Goal: Information Seeking & Learning: Learn about a topic

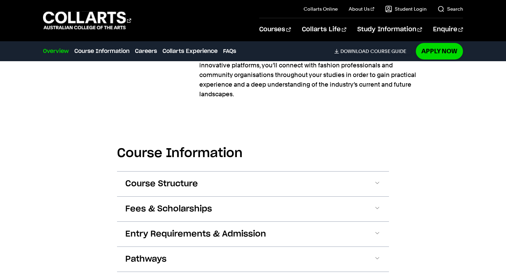
scroll to position [679, 0]
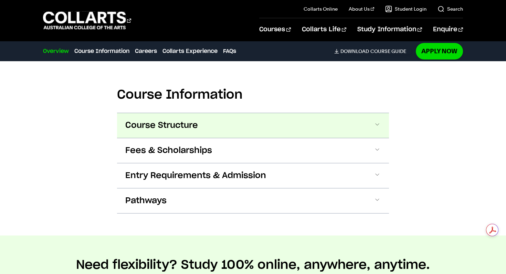
click at [0, 0] on button "Course Structure" at bounding box center [0, 0] width 0 height 0
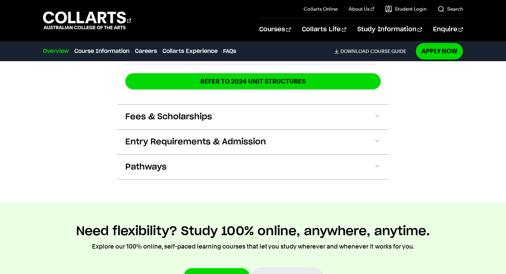
scroll to position [1025, 0]
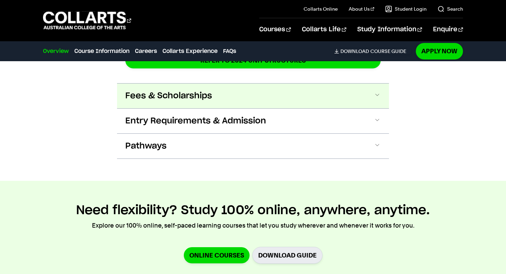
click at [0, 0] on button "Fees & Scholarships" at bounding box center [0, 0] width 0 height 0
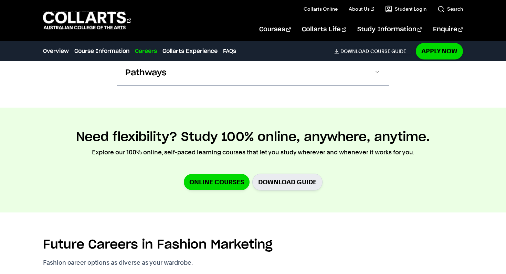
scroll to position [1420, 0]
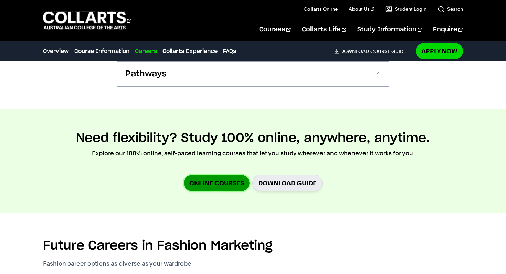
click at [217, 175] on link "Online Courses" at bounding box center [217, 183] width 66 height 16
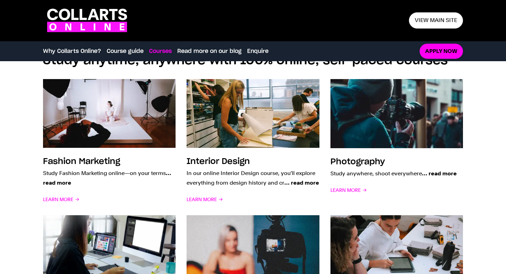
scroll to position [519, 0]
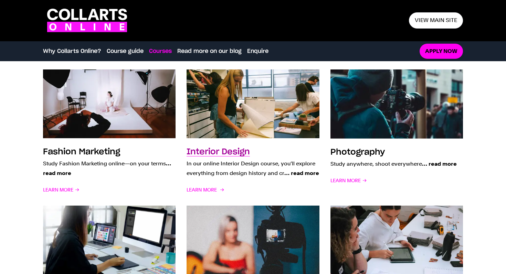
click at [242, 101] on img at bounding box center [253, 104] width 146 height 76
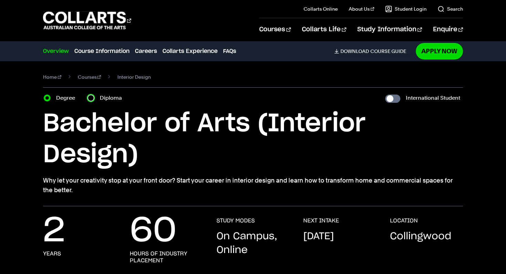
click at [93, 99] on input "Diploma" at bounding box center [90, 98] width 7 height 7
radio input "true"
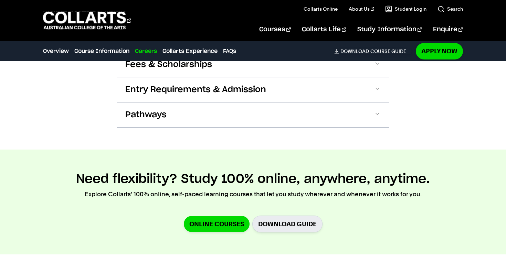
scroll to position [819, 0]
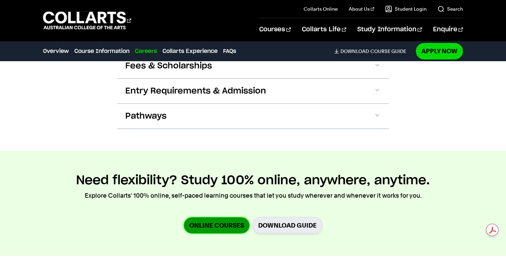
click at [220, 225] on link "Online Courses" at bounding box center [217, 226] width 66 height 16
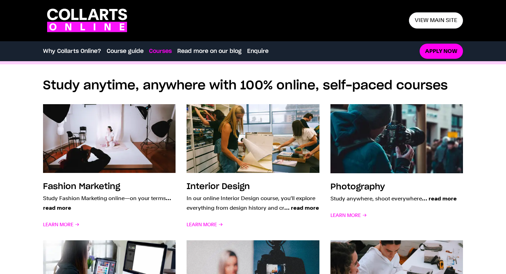
scroll to position [484, 0]
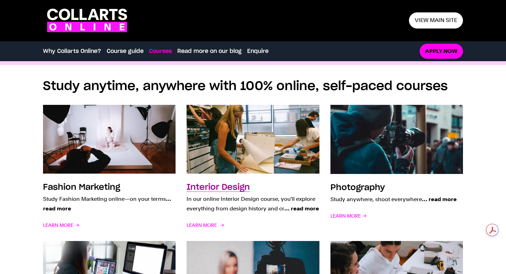
click at [223, 157] on img at bounding box center [253, 140] width 146 height 76
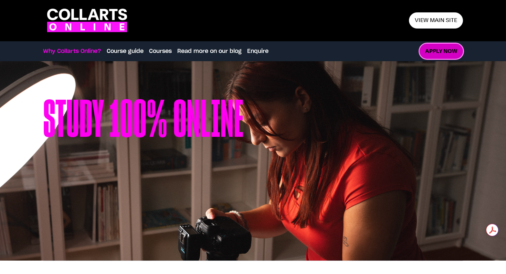
click at [441, 50] on link "Apply now" at bounding box center [441, 51] width 43 height 15
click at [262, 50] on link "Enquire" at bounding box center [257, 51] width 21 height 8
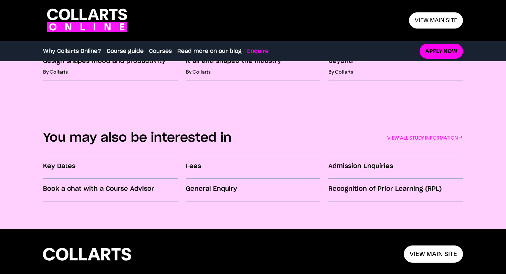
scroll to position [1071, 0]
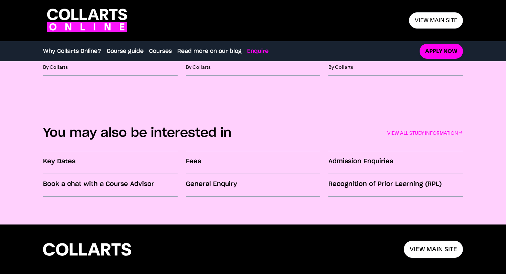
click at [262, 50] on link "Enquire" at bounding box center [257, 51] width 21 height 8
click at [259, 52] on link "Enquire" at bounding box center [257, 51] width 21 height 8
click at [405, 132] on link "VIEW ALL STUDY INFORMATION" at bounding box center [425, 133] width 76 height 10
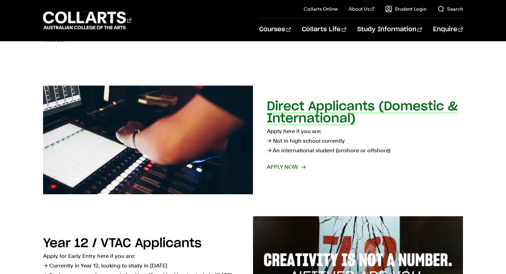
scroll to position [80, 0]
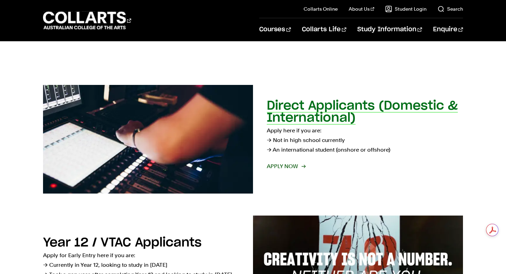
click at [281, 166] on span "Apply now" at bounding box center [286, 167] width 38 height 10
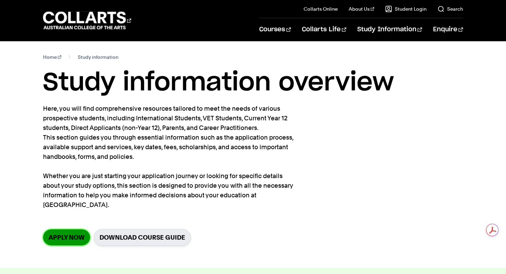
click at [63, 231] on link "Apply Now" at bounding box center [66, 238] width 47 height 16
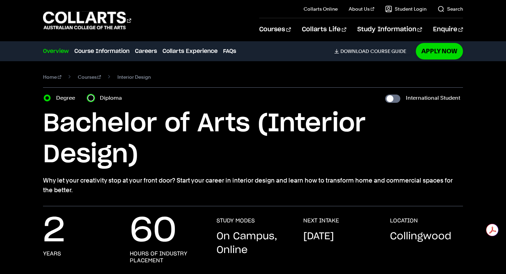
click at [91, 99] on input "Diploma" at bounding box center [90, 98] width 7 height 7
radio input "true"
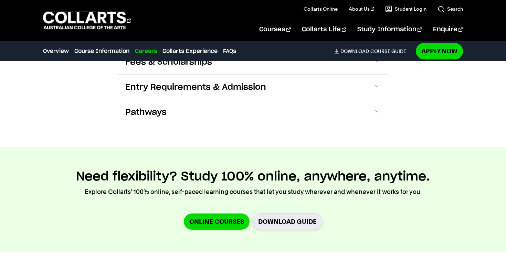
scroll to position [824, 0]
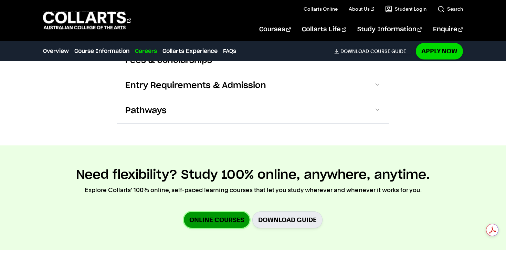
click at [220, 221] on link "Online Courses" at bounding box center [217, 220] width 66 height 16
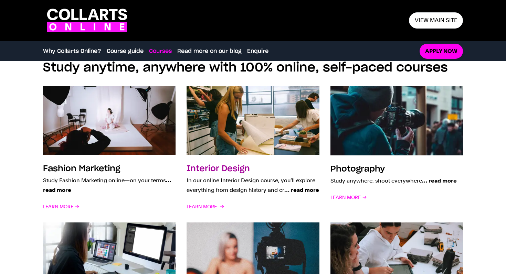
scroll to position [502, 0]
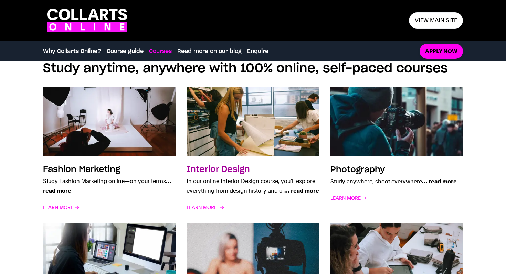
click at [242, 152] on img at bounding box center [253, 122] width 146 height 76
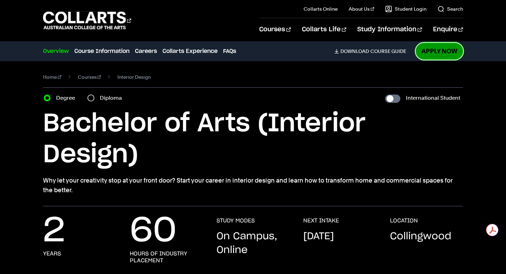
click at [444, 55] on link "Apply Now" at bounding box center [439, 51] width 47 height 16
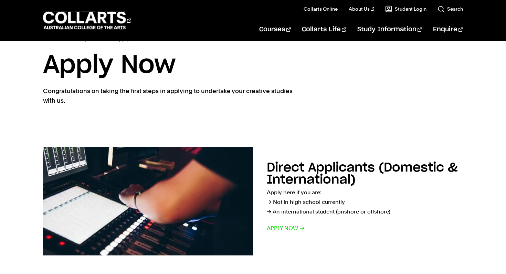
scroll to position [19, 0]
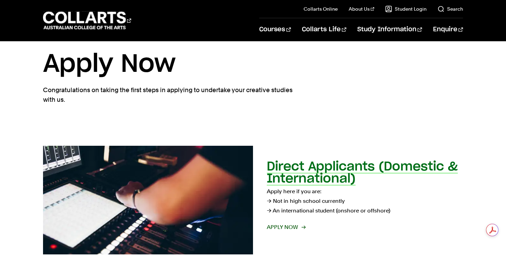
click at [283, 231] on span "Apply now" at bounding box center [286, 228] width 38 height 10
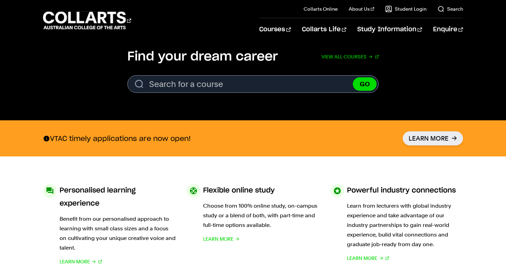
scroll to position [220, 0]
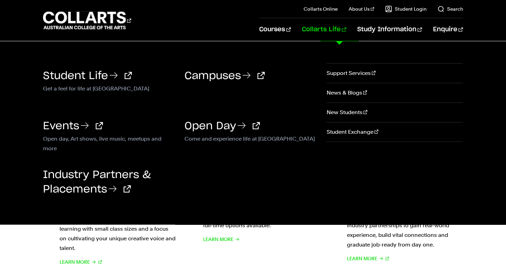
click at [346, 29] on link "Collarts Life" at bounding box center [324, 29] width 44 height 23
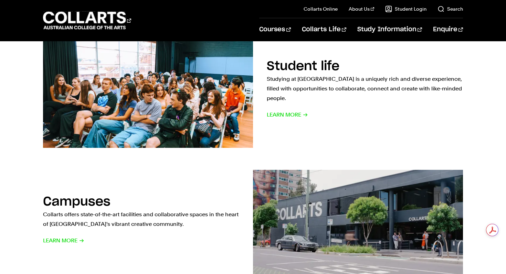
scroll to position [351, 0]
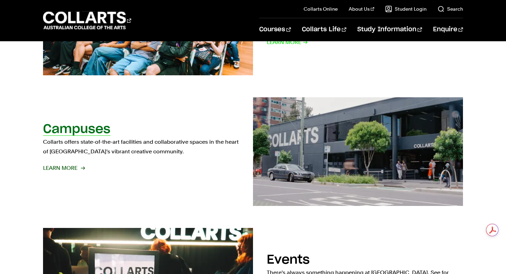
click at [72, 164] on span "Learn More" at bounding box center [63, 168] width 41 height 10
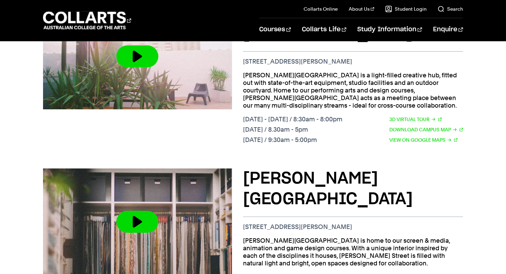
scroll to position [367, 0]
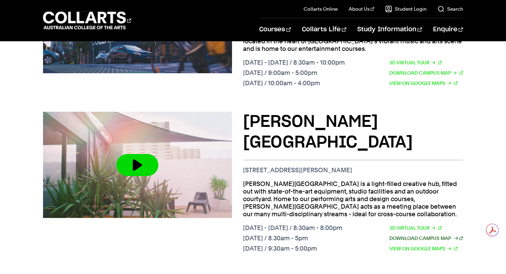
click at [415, 235] on link "Download Campus Map" at bounding box center [426, 239] width 74 height 8
click at [418, 224] on link "3D Virtual Tour" at bounding box center [415, 228] width 52 height 8
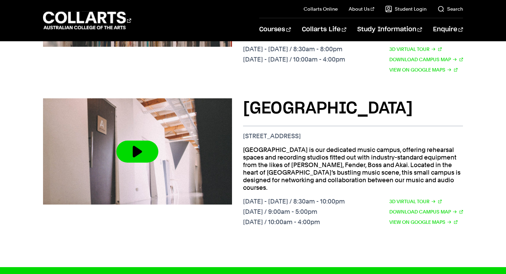
scroll to position [704, 0]
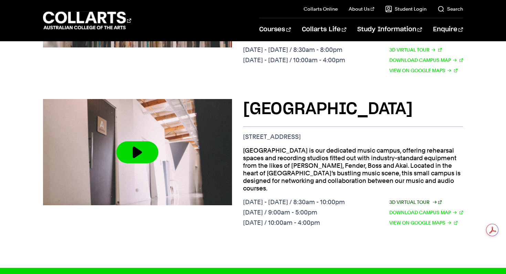
click at [415, 199] on link "3D Virtual Tour" at bounding box center [415, 203] width 52 height 8
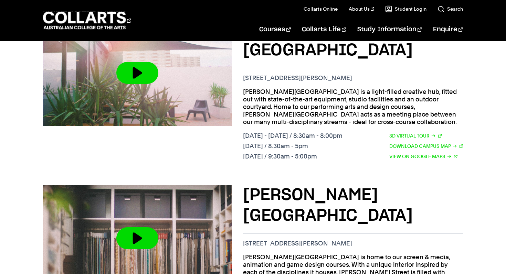
scroll to position [517, 0]
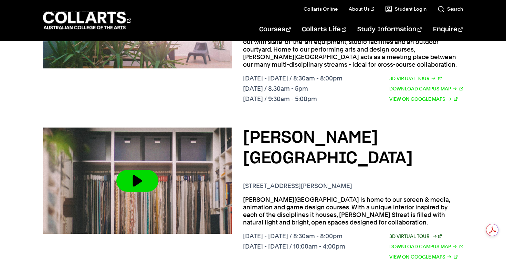
click at [417, 233] on link "3D Virtual Tour" at bounding box center [415, 237] width 52 height 8
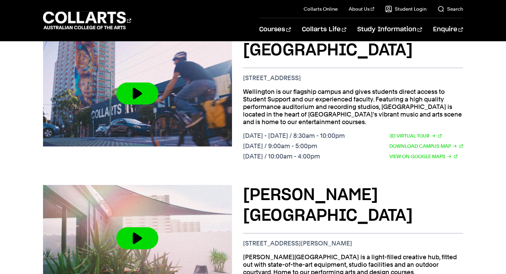
scroll to position [284, 0]
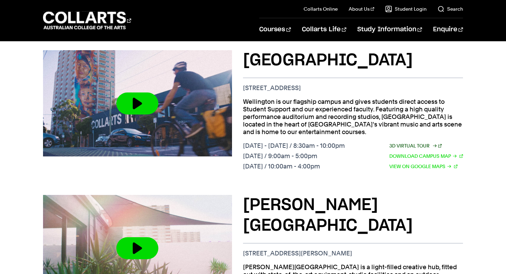
click at [395, 142] on link "3D Virtual Tour" at bounding box center [415, 146] width 52 height 8
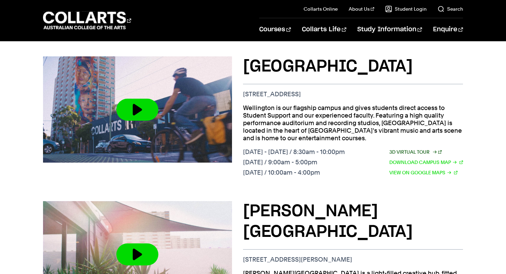
scroll to position [277, 0]
